Goal: Use online tool/utility: Utilize a website feature to perform a specific function

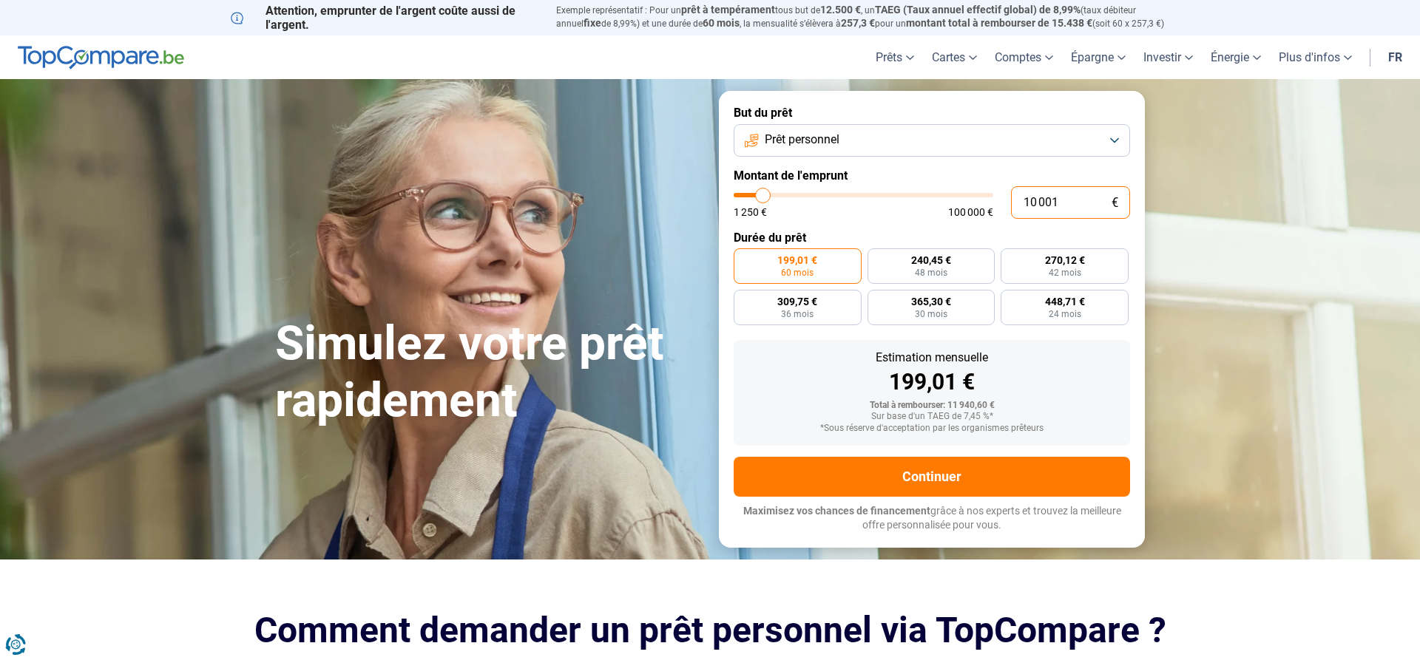
click at [1085, 200] on input "10 001" at bounding box center [1070, 202] width 119 height 33
type input "1 000"
type input "1250"
type input "1 250"
type input "1250"
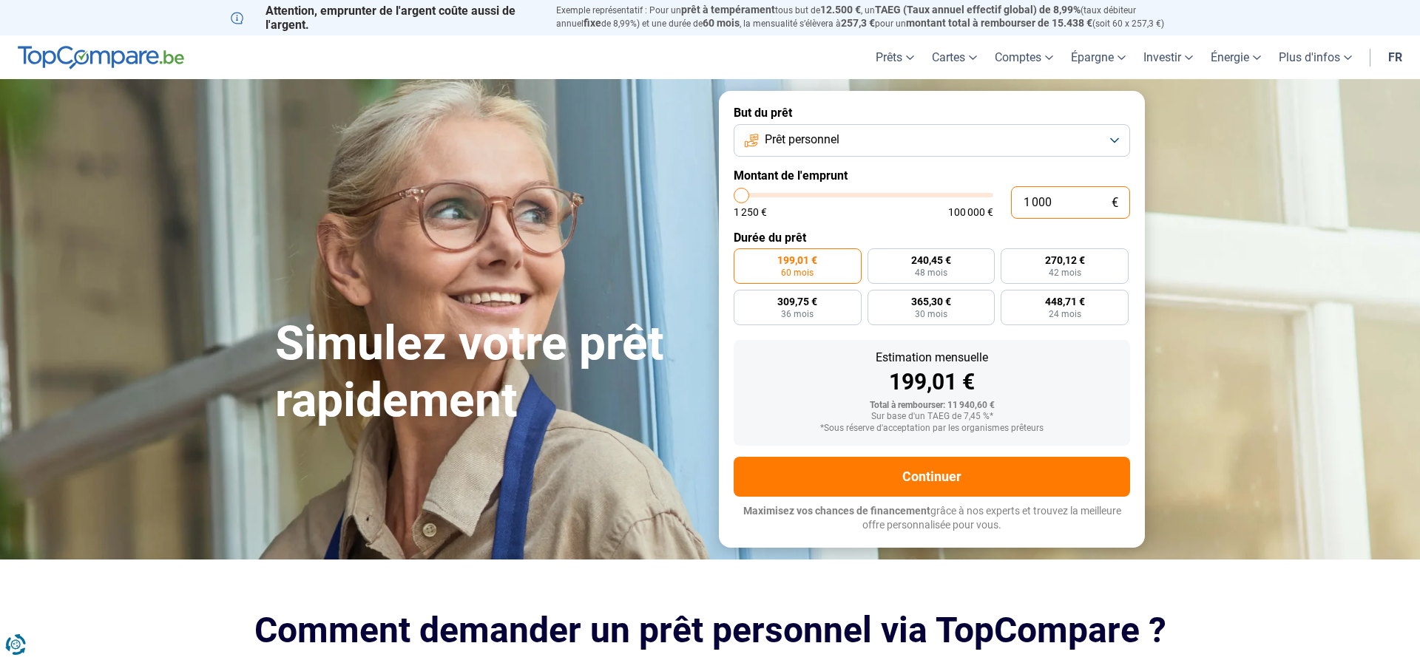
radio input "true"
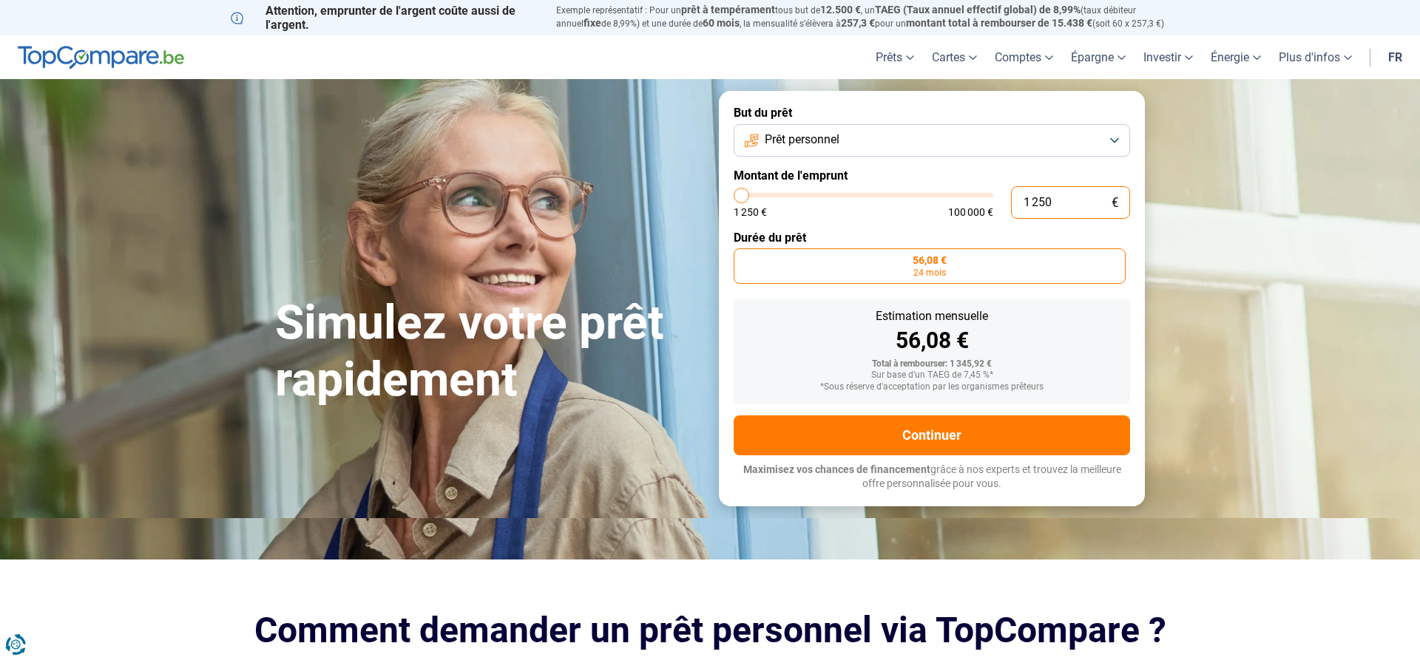
type input "12 500"
type input "12500"
radio input "false"
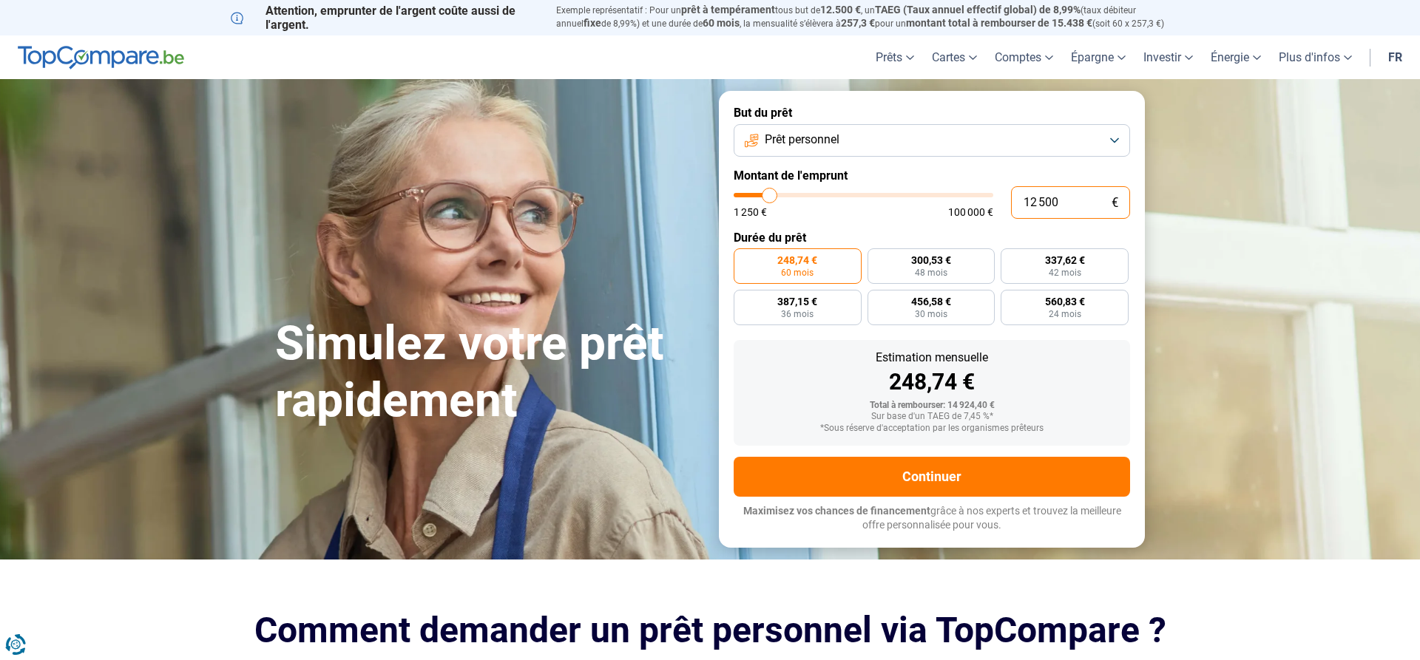
click at [1071, 205] on input "12 500" at bounding box center [1070, 202] width 119 height 33
type input "1 250"
type input "1250"
type input "125"
type input "1250"
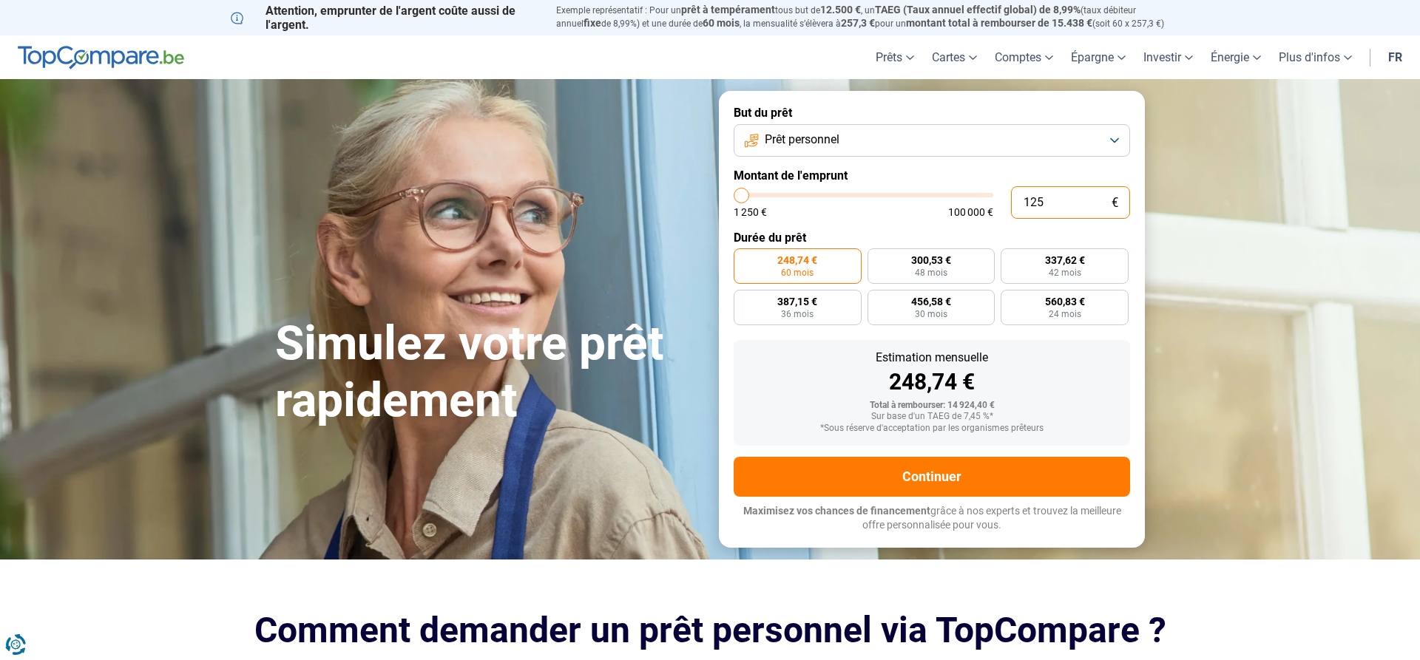
type input "12"
type input "1250"
type input "1"
type input "1250"
type input "10"
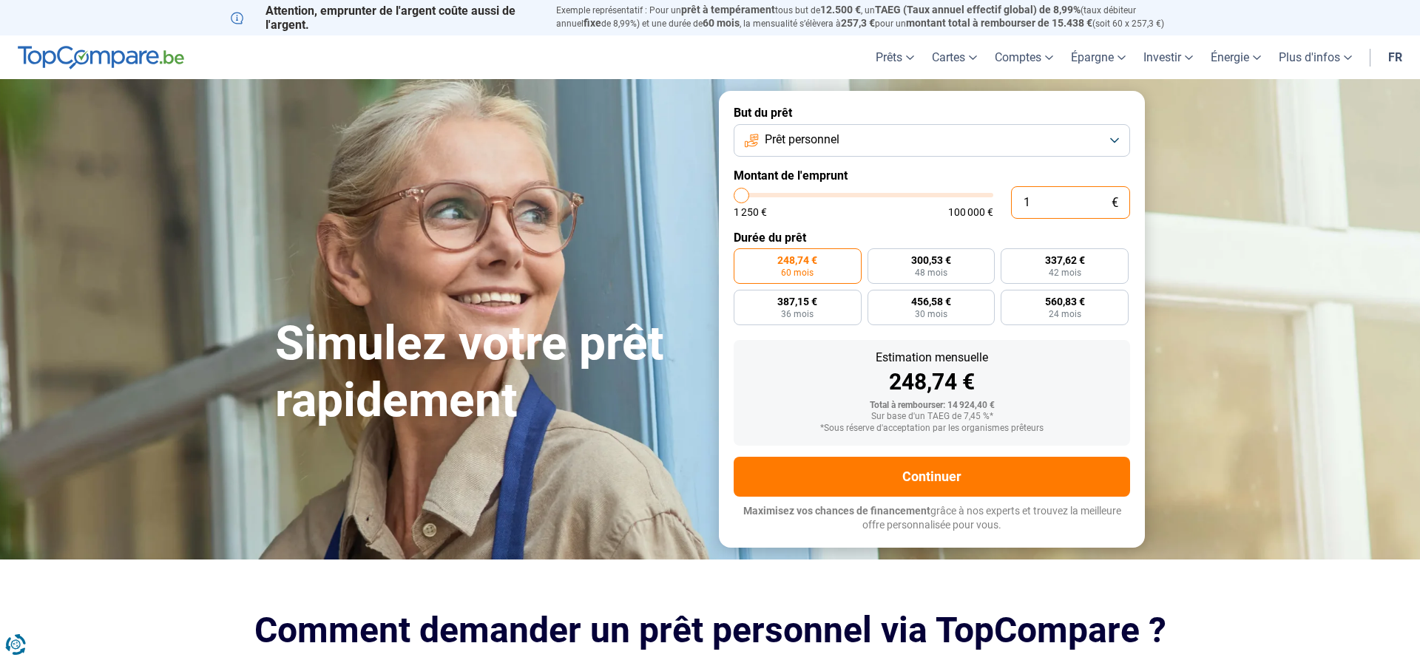
type input "1250"
type input "100"
type input "1250"
type input "1 000"
type input "1250"
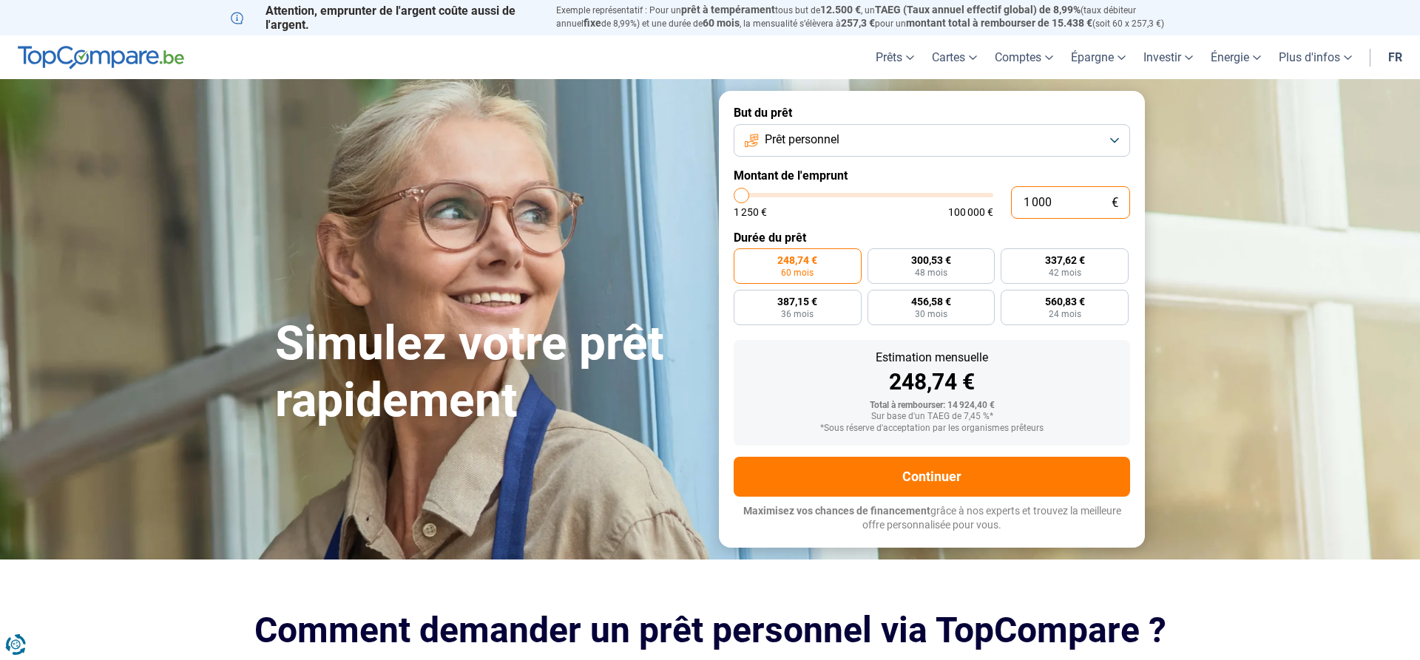
type input "10 000"
type input "10000"
radio input "true"
